Goal: Information Seeking & Learning: Check status

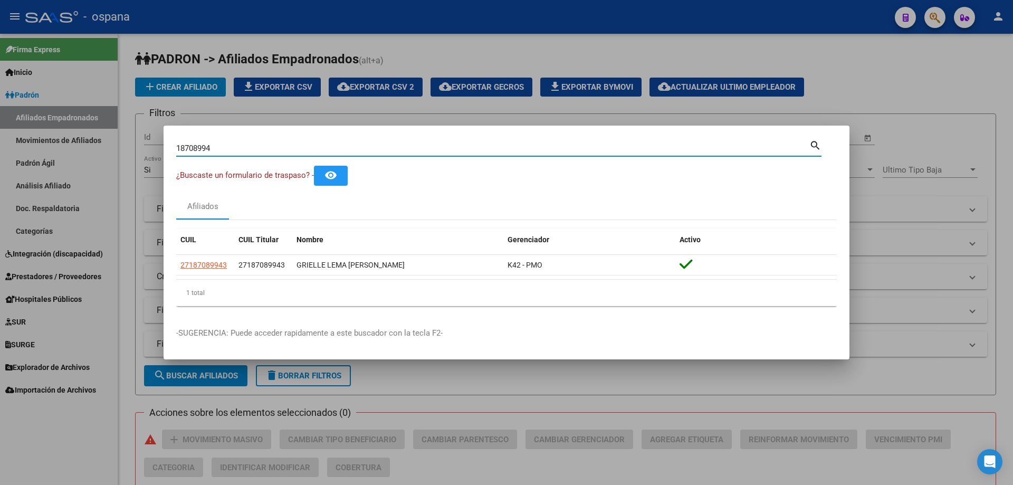
drag, startPoint x: 241, startPoint y: 146, endPoint x: 99, endPoint y: 120, distance: 143.8
click at [99, 120] on div "18708994 Buscar (apellido, dni, cuil, nro traspaso, cuit, obra social) search ¿…" at bounding box center [506, 242] width 1013 height 485
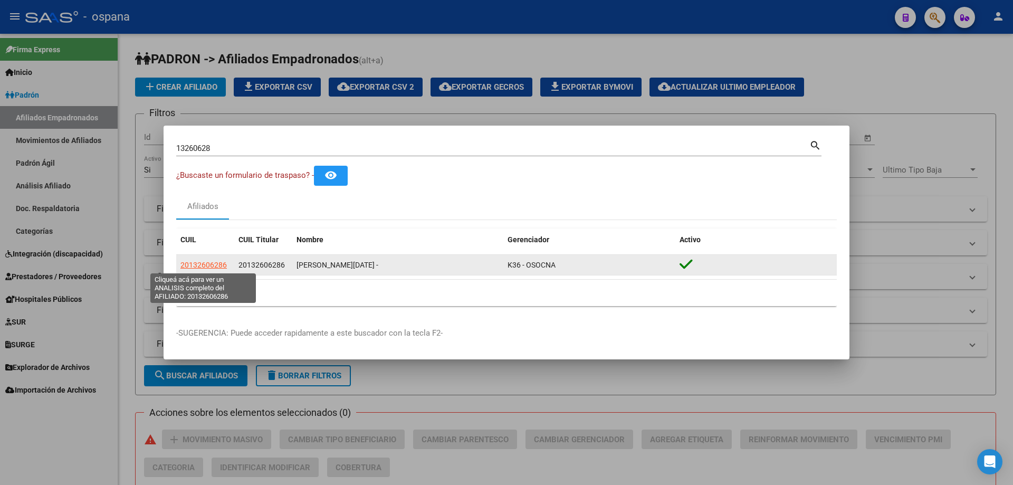
click at [185, 265] on span "20132606286" at bounding box center [203, 265] width 46 height 8
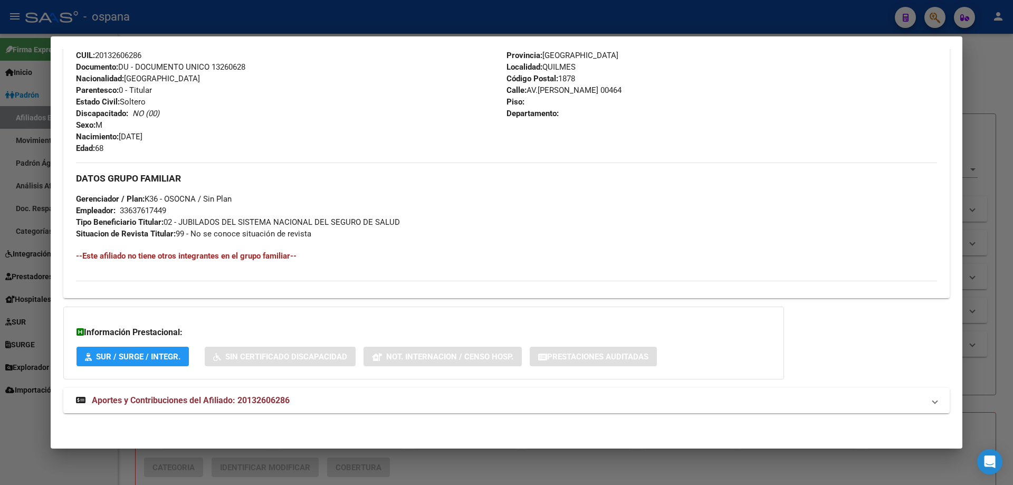
scroll to position [393, 0]
click at [217, 394] on strong "Aportes y Contribuciones del Afiliado: 20132606286" at bounding box center [183, 399] width 214 height 13
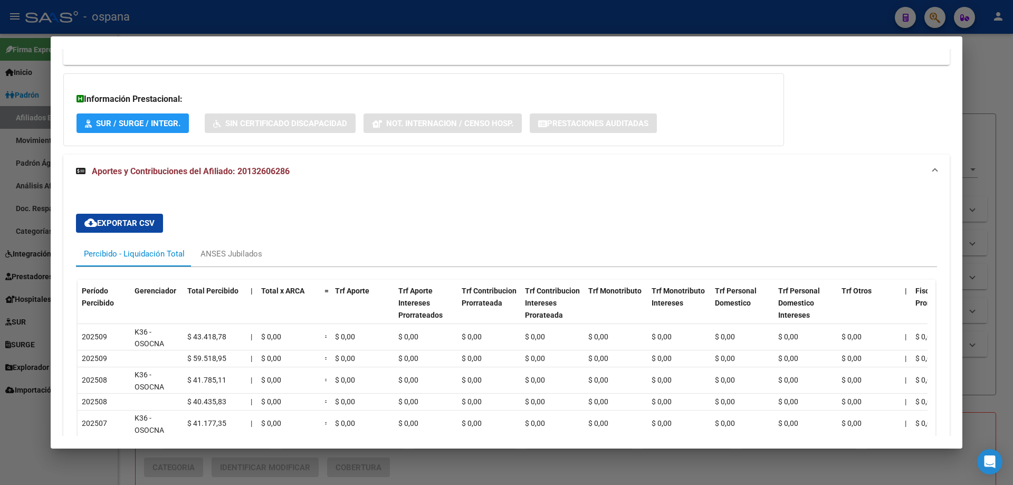
scroll to position [627, 0]
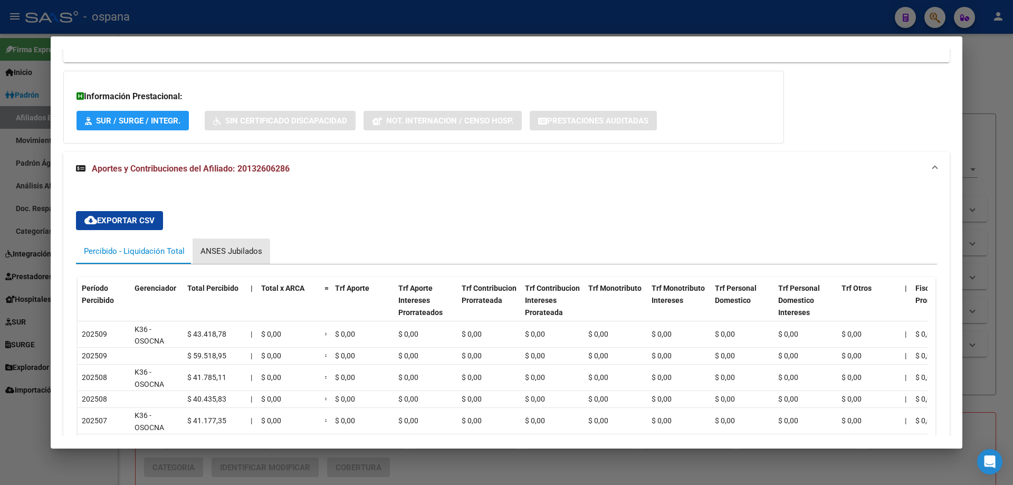
click at [230, 255] on div "ANSES Jubilados" at bounding box center [231, 251] width 62 height 12
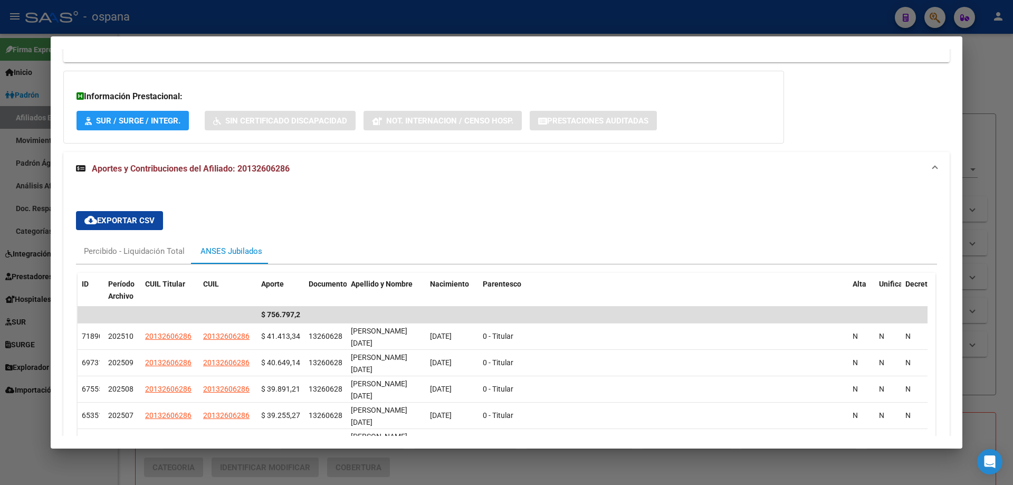
click at [0, 251] on div at bounding box center [506, 242] width 1013 height 485
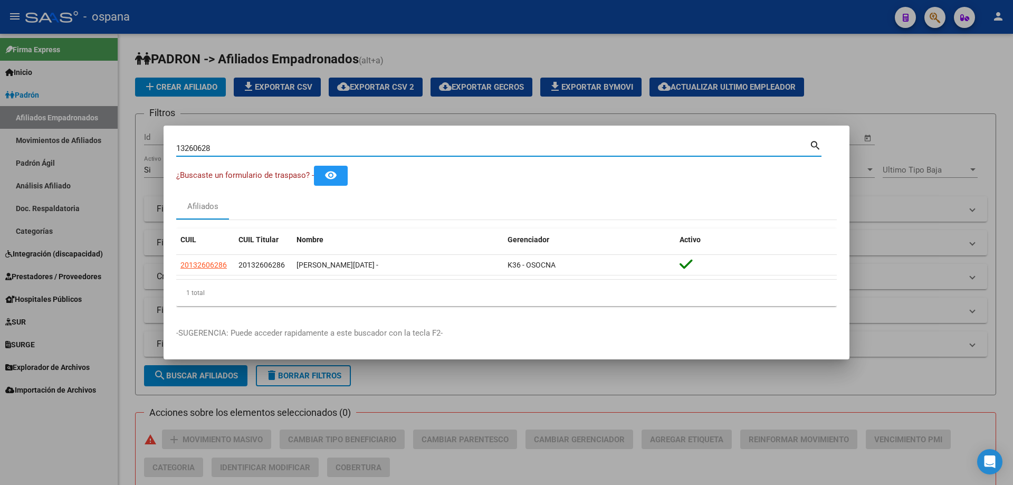
drag, startPoint x: 219, startPoint y: 149, endPoint x: 127, endPoint y: 129, distance: 95.0
click at [127, 129] on div "13260628 Buscar (apellido, dni, cuil, nro traspaso, cuit, obra social) search ¿…" at bounding box center [506, 242] width 1013 height 485
type input "19100009"
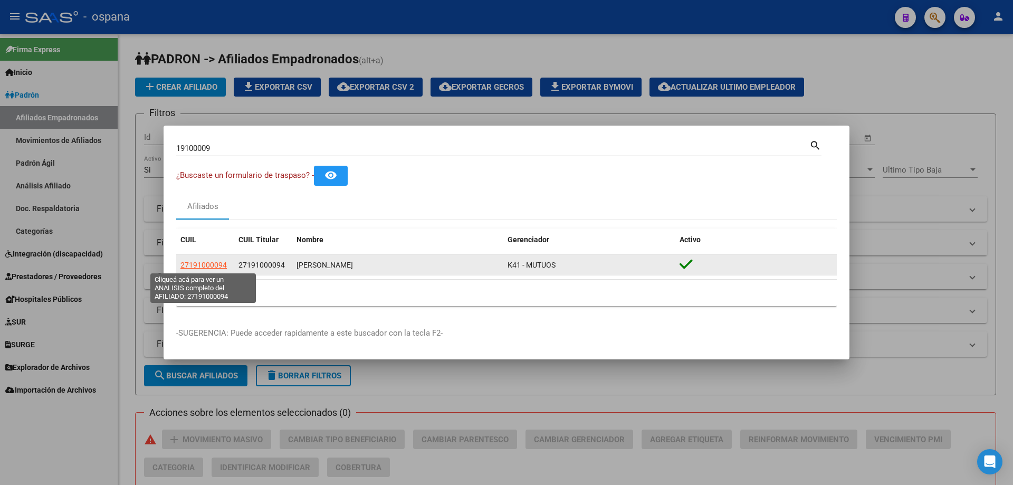
click at [199, 263] on span "27191000094" at bounding box center [203, 265] width 46 height 8
type textarea "27191000094"
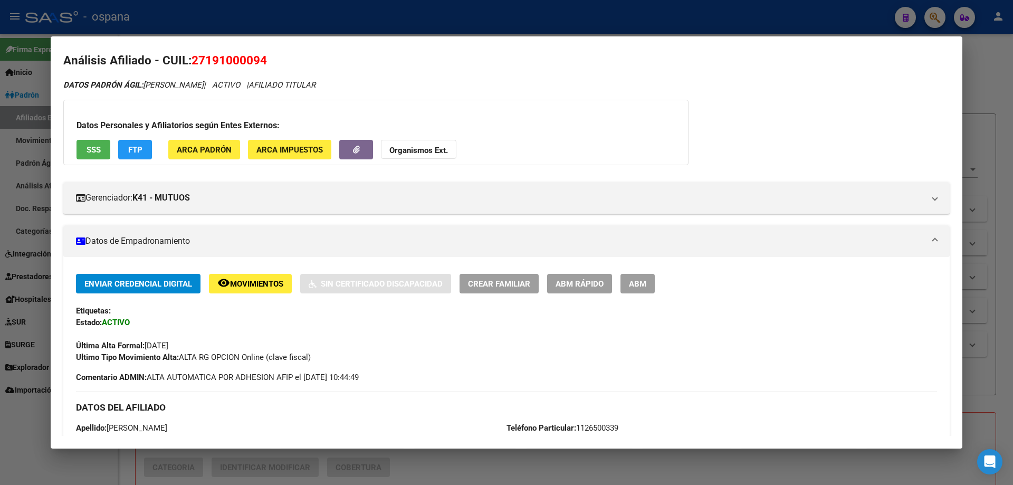
scroll to position [0, 0]
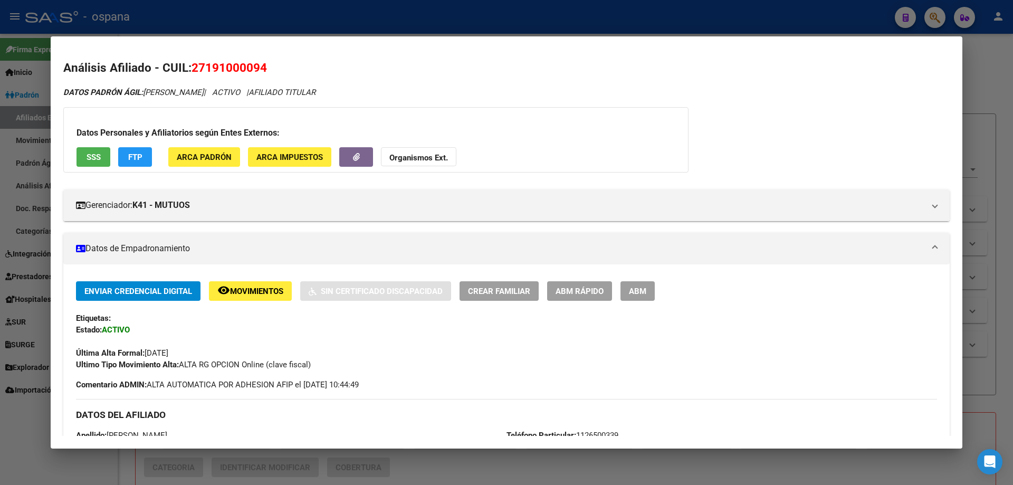
click at [28, 114] on div at bounding box center [506, 242] width 1013 height 485
